Goal: Transaction & Acquisition: Purchase product/service

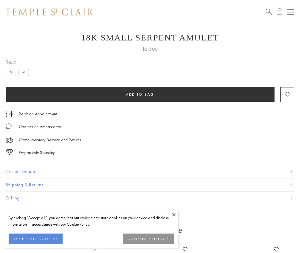
scroll to position [23, 0]
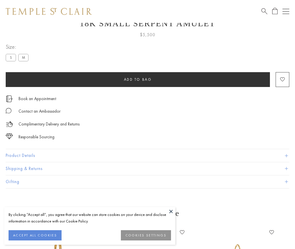
click at [138, 79] on span "Add to bag" at bounding box center [138, 79] width 28 height 5
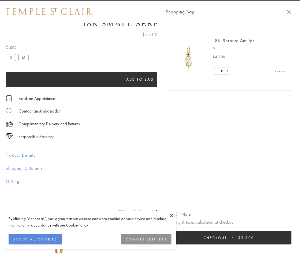
click at [267, 238] on button "Checkout $5,500" at bounding box center [229, 237] width 126 height 13
